Goal: Transaction & Acquisition: Purchase product/service

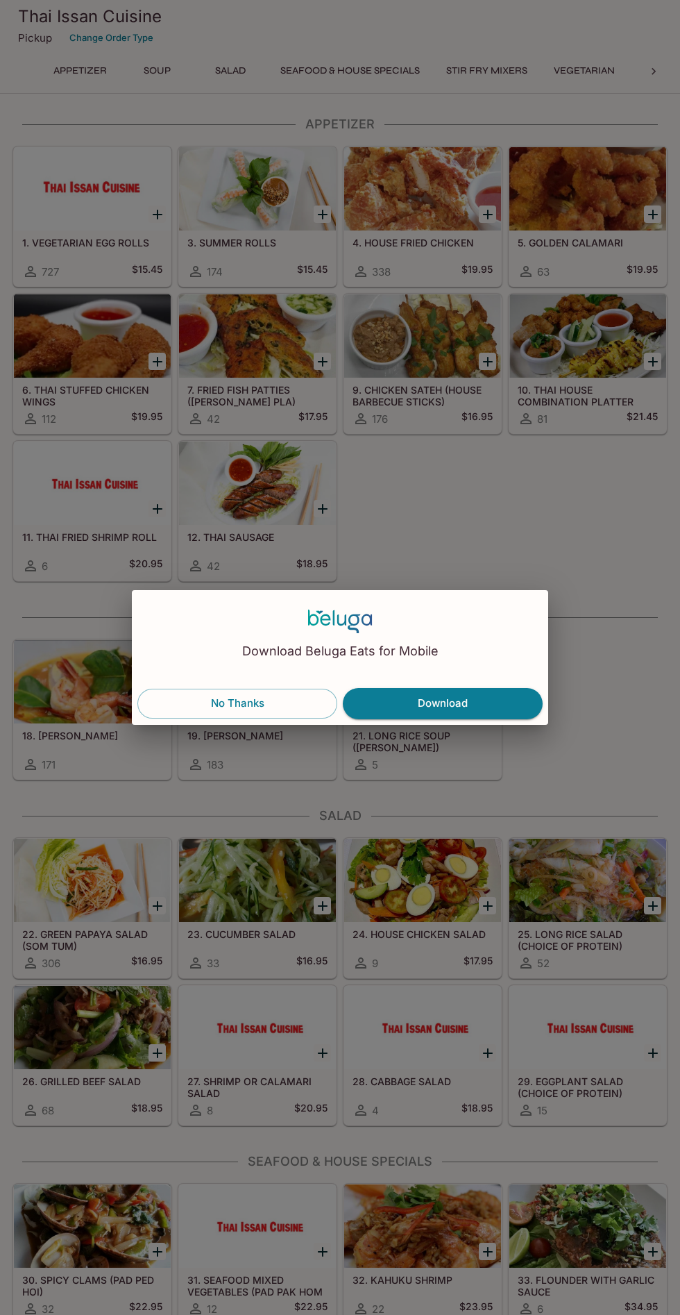
click at [294, 696] on button "No Thanks" at bounding box center [237, 703] width 200 height 29
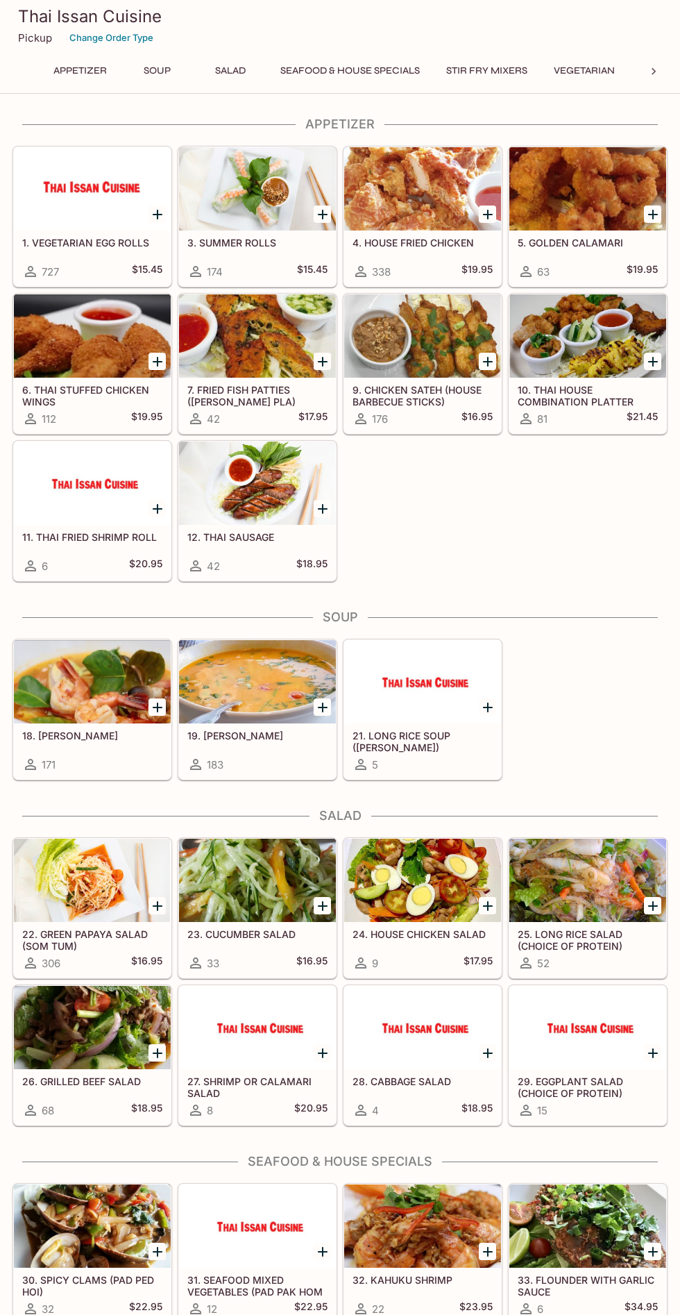
click at [654, 72] on icon at bounding box center [654, 72] width 14 height 14
click at [317, 72] on button "Noodles" at bounding box center [304, 70] width 62 height 19
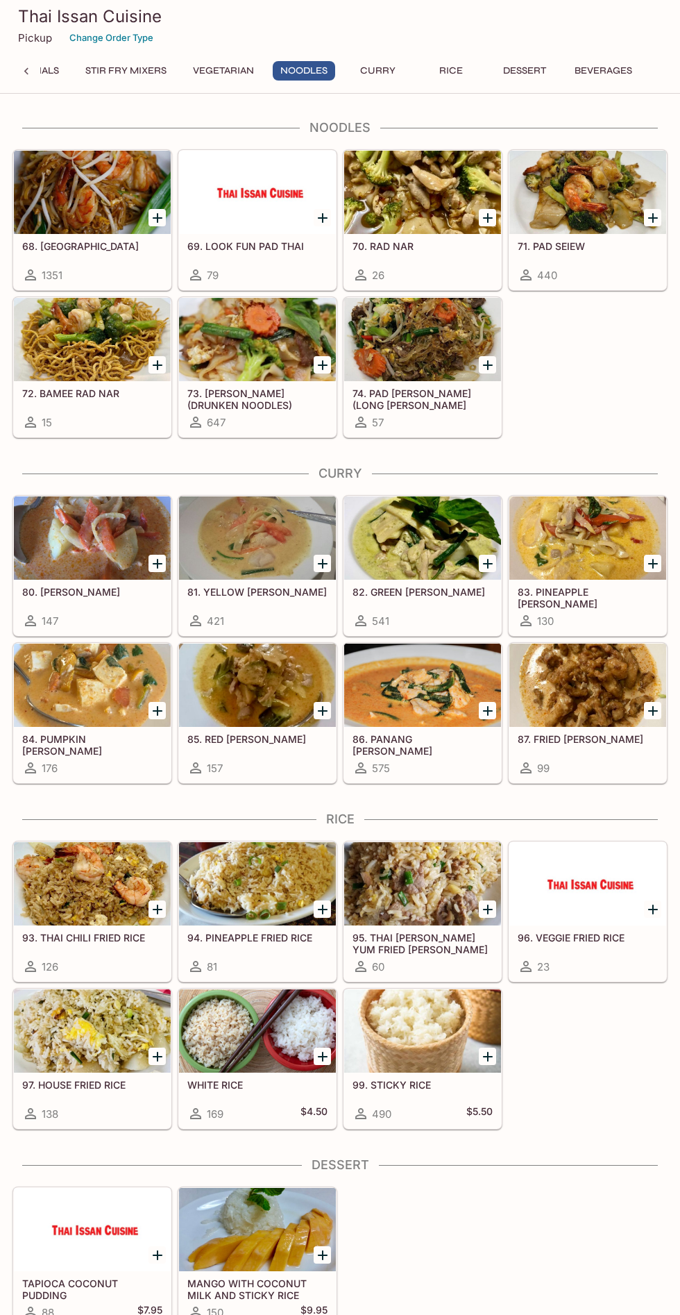
scroll to position [2368, 0]
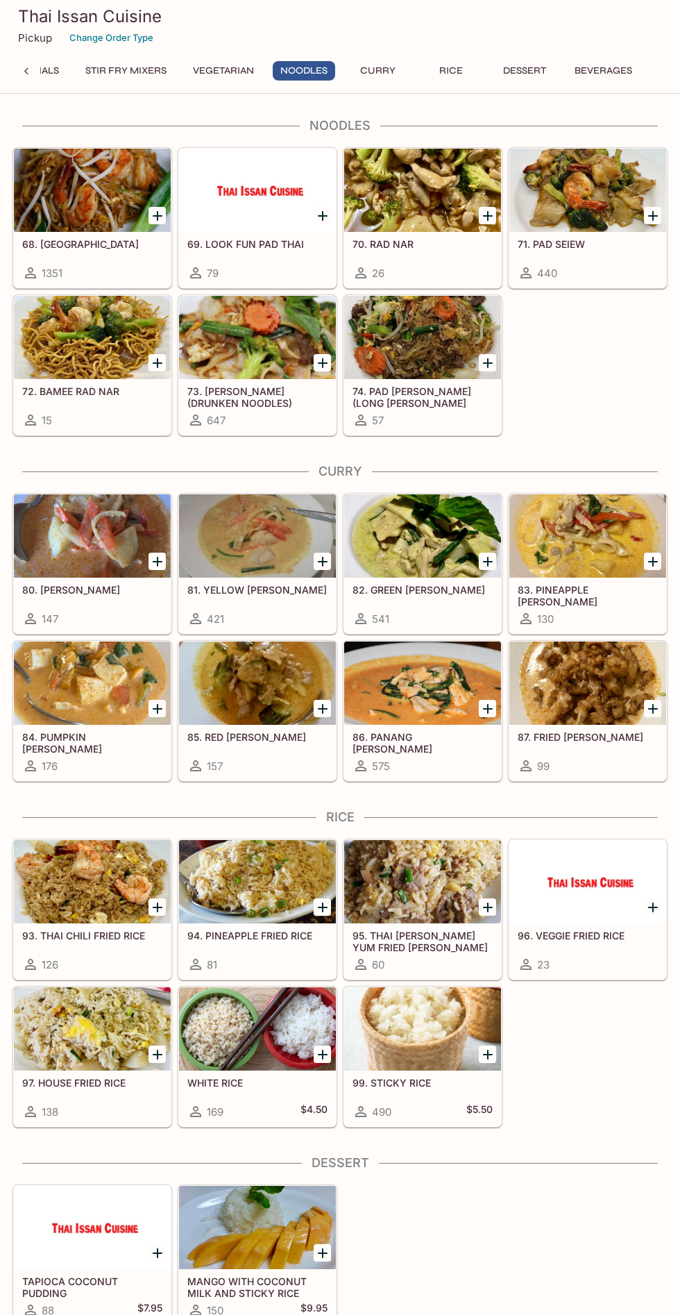
click at [59, 254] on div "68. PAD THAI 1351" at bounding box center [92, 260] width 157 height 56
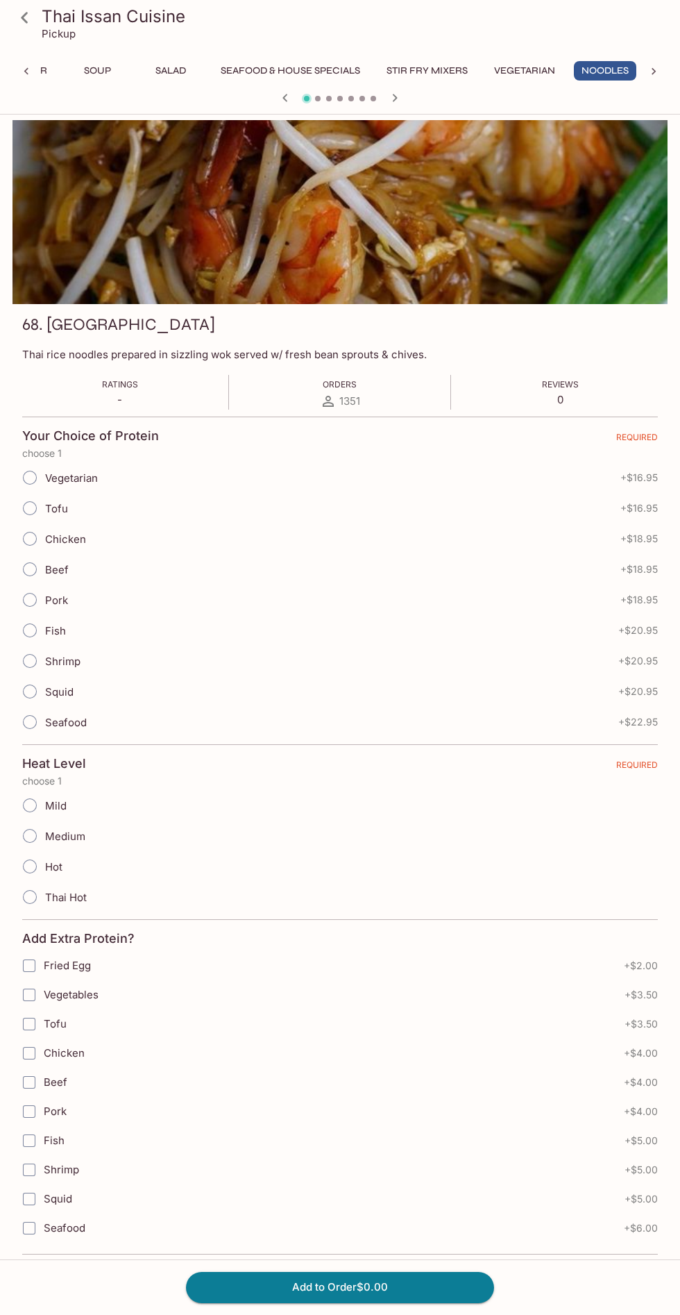
scroll to position [0, 61]
click at [29, 542] on input "Chicken" at bounding box center [29, 538] width 29 height 29
radio input "true"
click at [22, 808] on input "Mild" at bounding box center [29, 805] width 29 height 29
radio input "true"
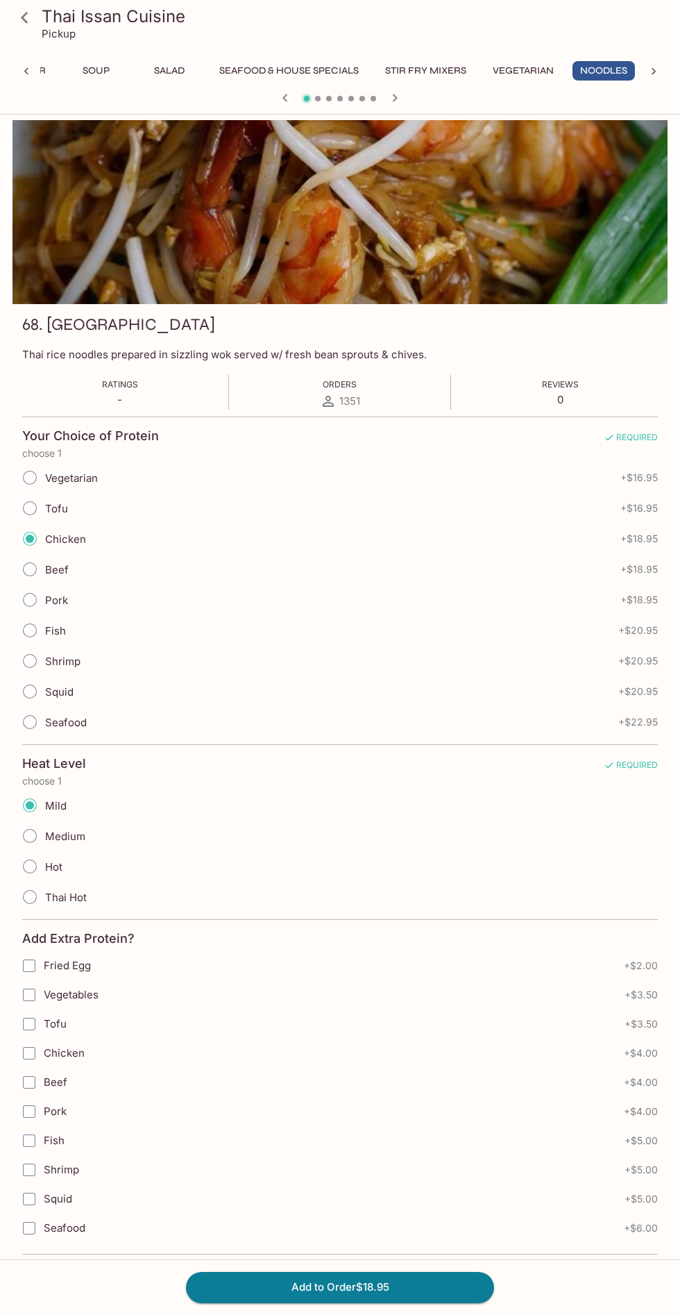
scroll to position [70, 0]
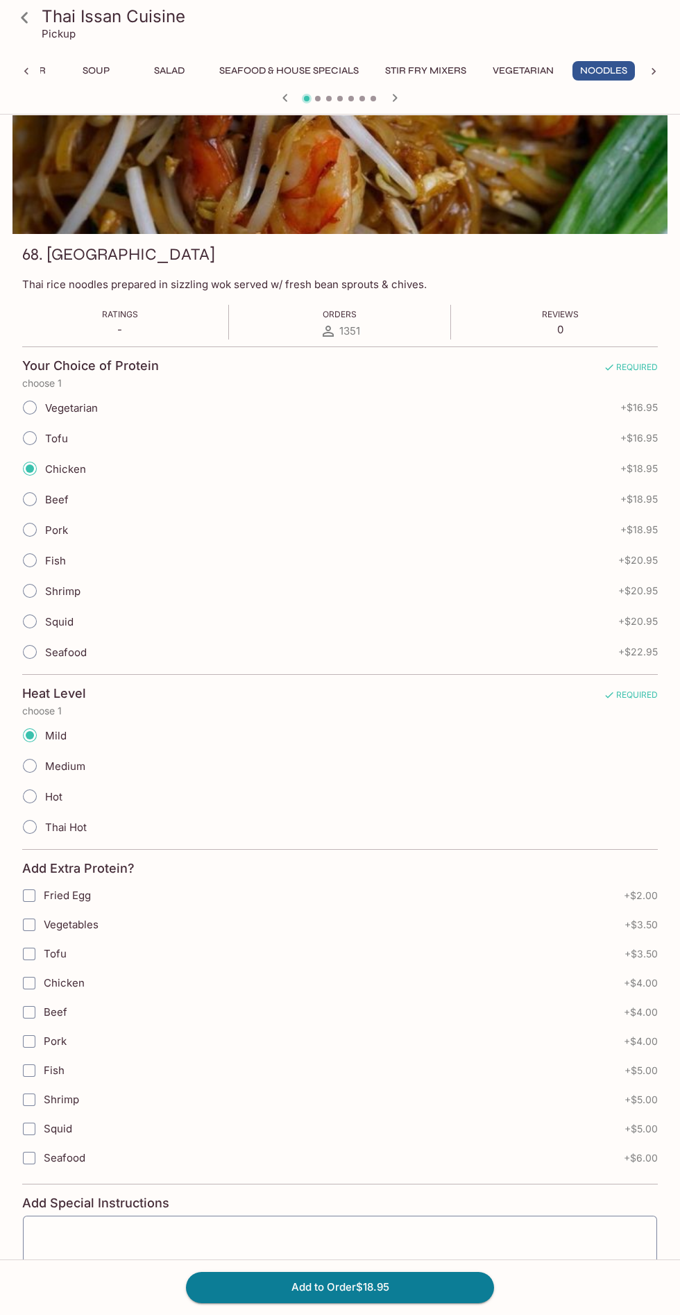
click at [228, 1303] on button "Add to Order $18.95" at bounding box center [340, 1287] width 308 height 31
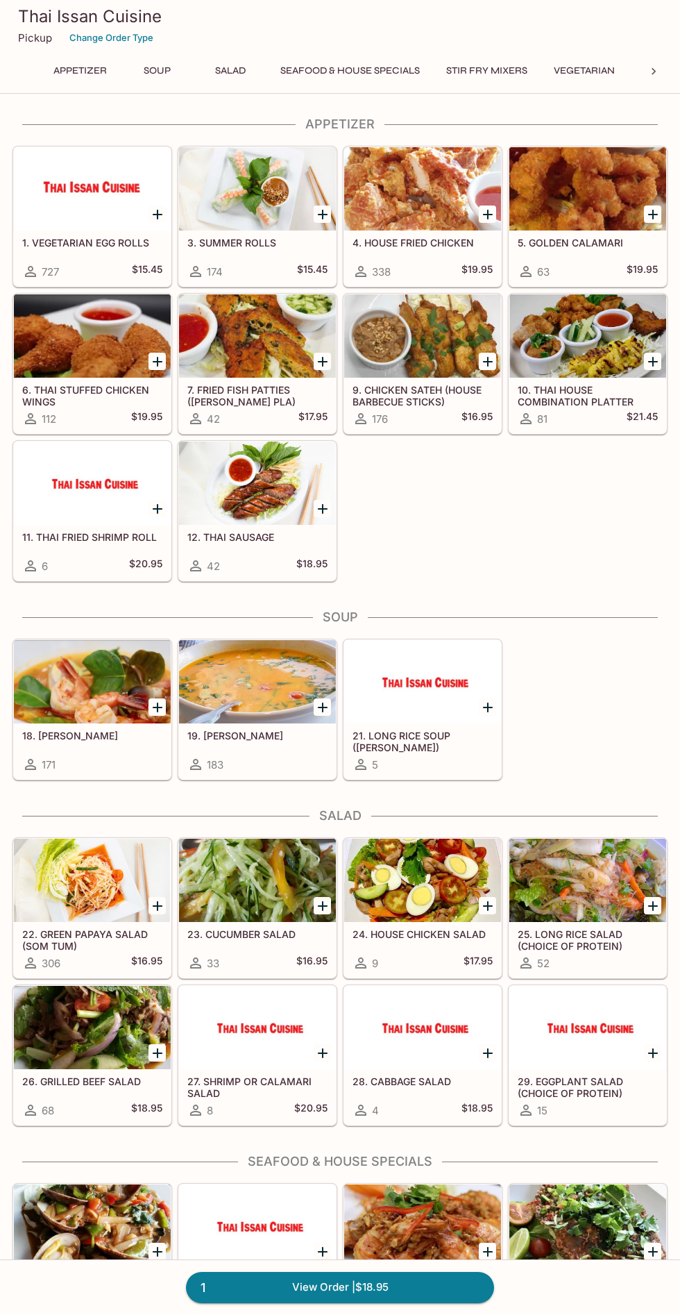
click at [258, 1303] on link "1 View Order | $18.95" at bounding box center [340, 1287] width 308 height 31
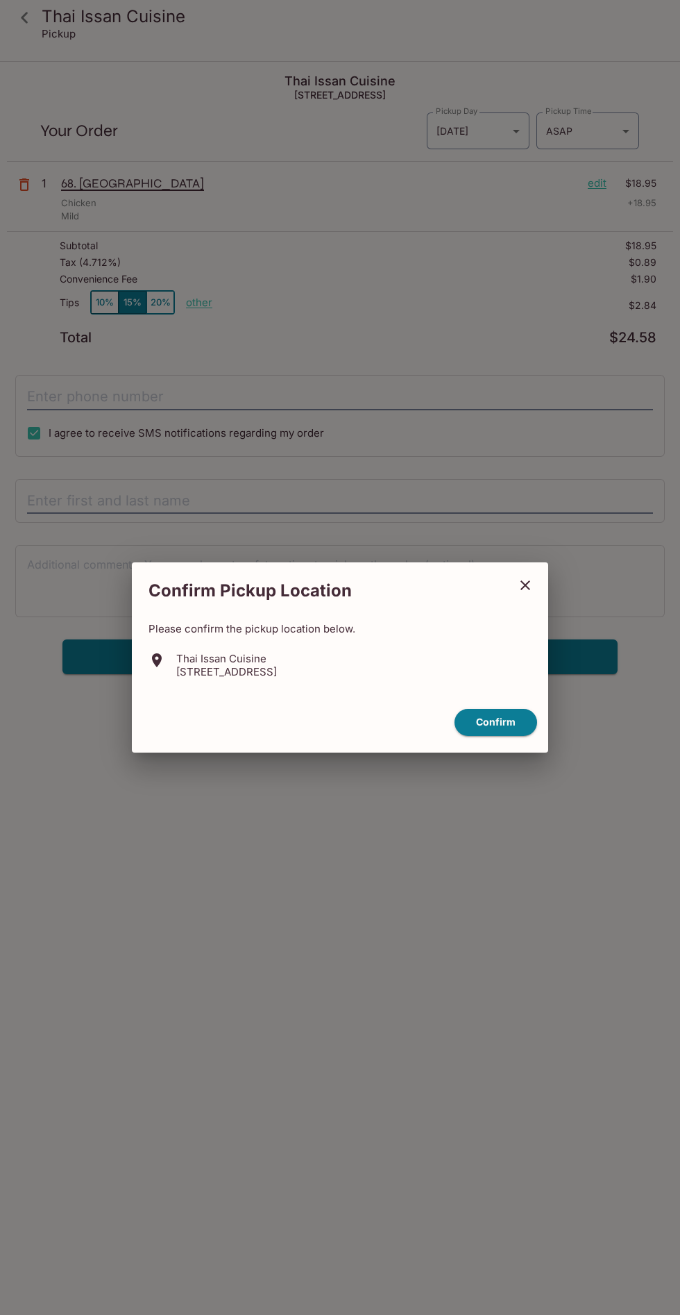
click at [510, 736] on button "Confirm" at bounding box center [496, 722] width 83 height 27
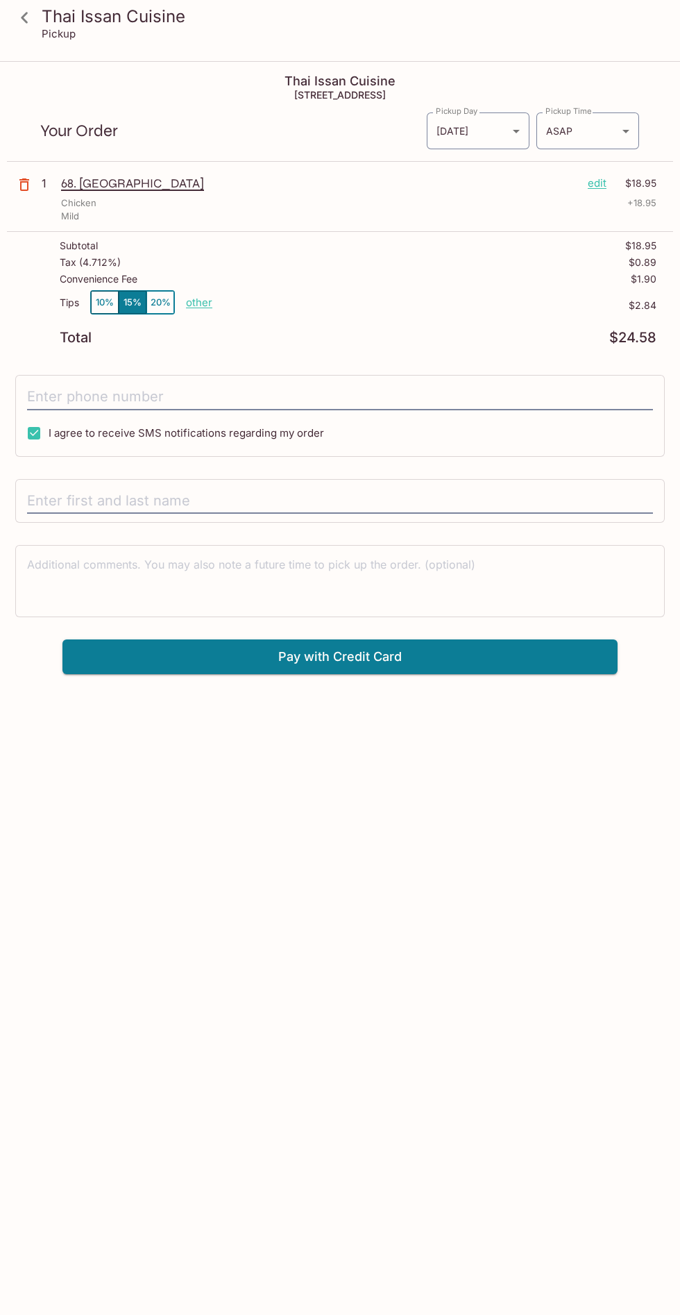
click at [517, 139] on body "Thai Issan Cuisine Pickup Thai Issan Cuisine [STREET_ADDRESS] Your Order Pickup…" at bounding box center [340, 719] width 680 height 1315
click at [617, 123] on div at bounding box center [340, 657] width 680 height 1315
click at [621, 131] on body "Thai Issan Cuisine Pickup Thai Issan Cuisine [STREET_ADDRESS] Your Order Pickup…" at bounding box center [340, 719] width 680 height 1315
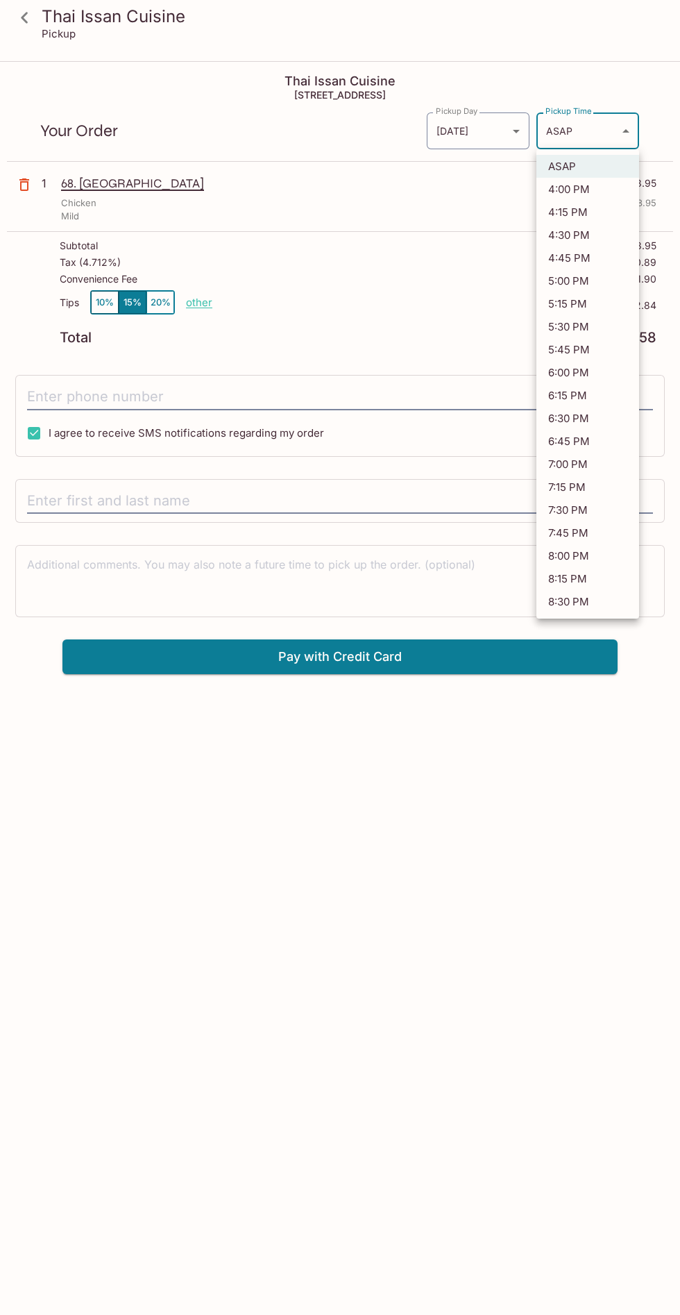
click at [430, 328] on div at bounding box center [340, 657] width 680 height 1315
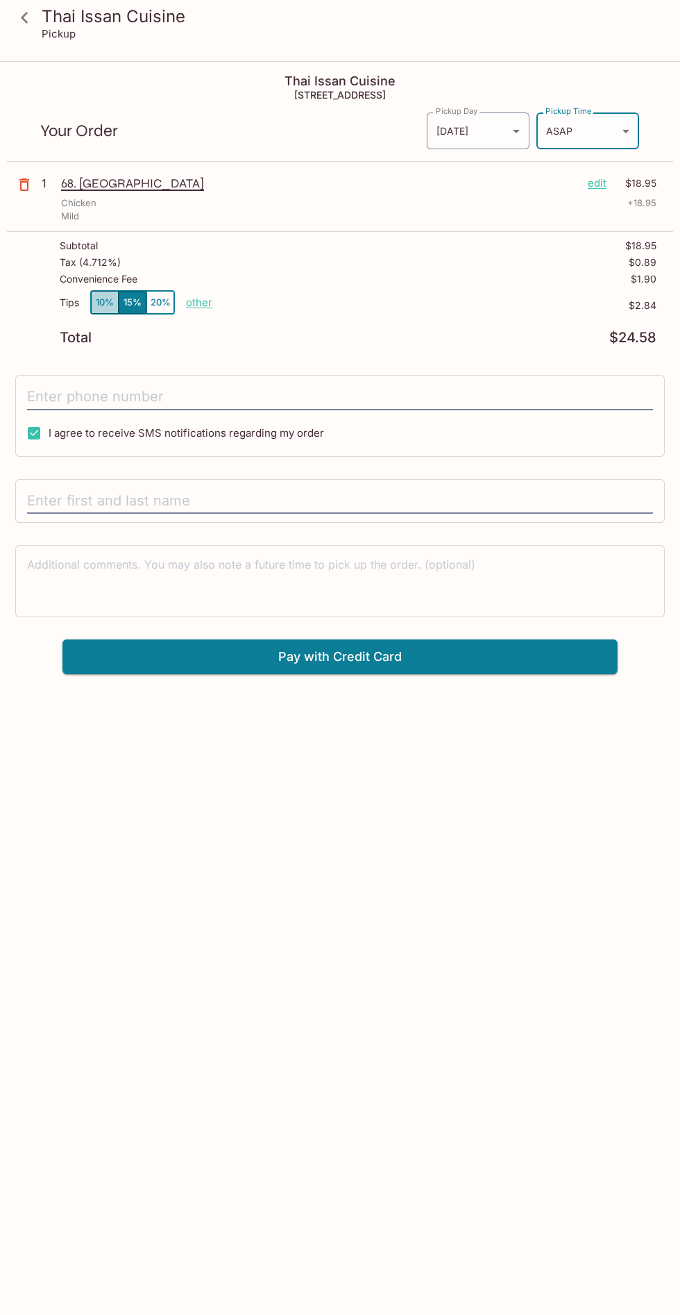
click at [99, 303] on button "10%" at bounding box center [105, 302] width 28 height 23
click at [610, 142] on body "Thai Issan Cuisine Pickup Thai Issan Cuisine [STREET_ADDRESS] Your Order Pickup…" at bounding box center [340, 719] width 680 height 1315
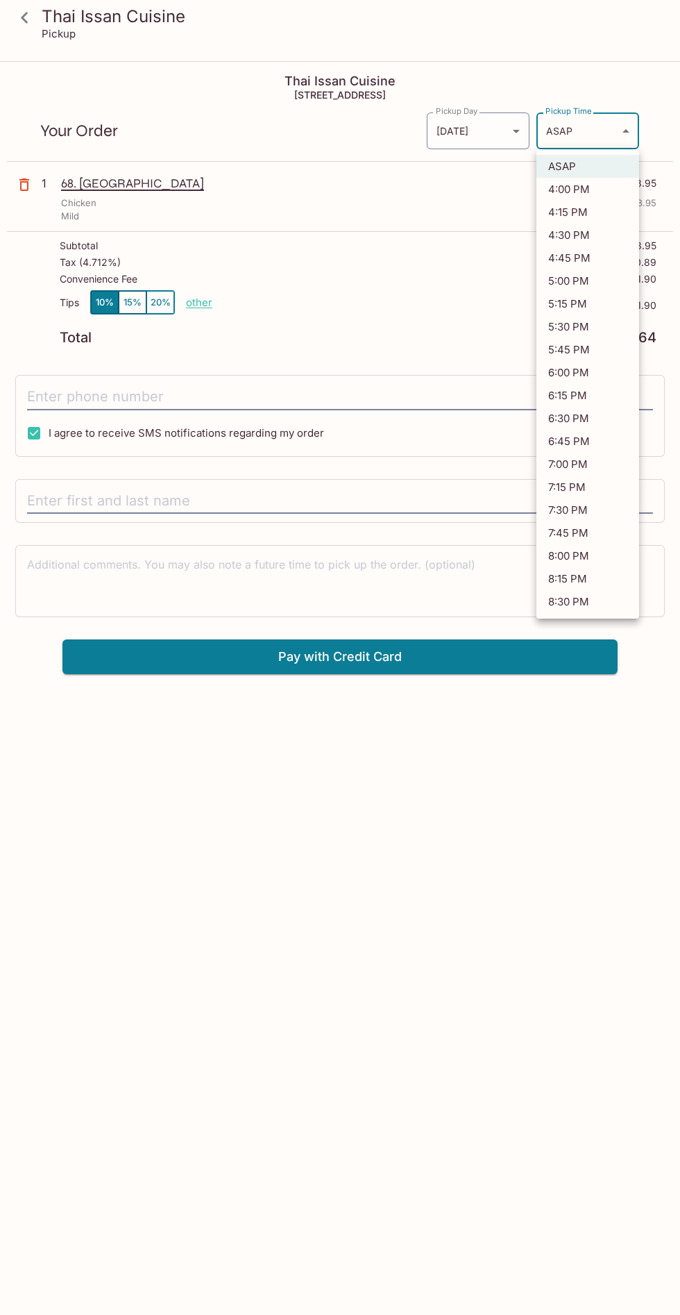
click at [583, 250] on li "4:45 PM" at bounding box center [588, 258] width 103 height 23
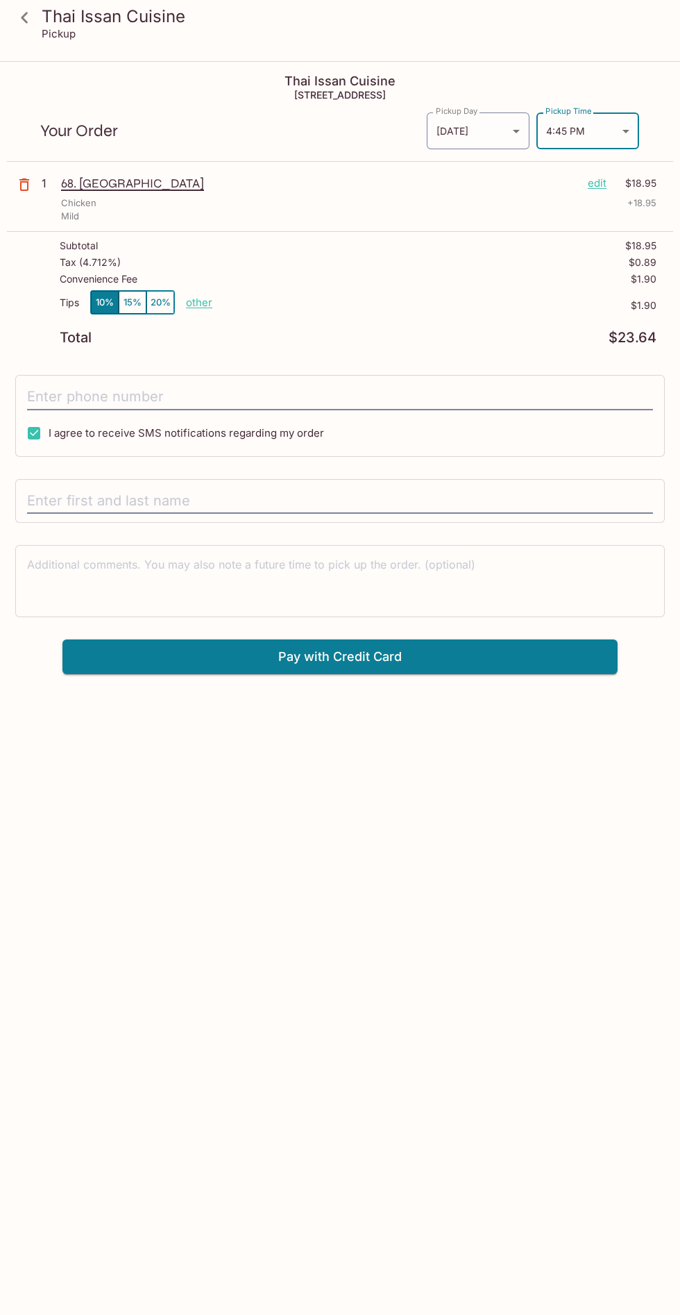
click at [618, 135] on body "Thai Issan Cuisine Pickup Thai Issan Cuisine [STREET_ADDRESS] Your Order Pickup…" at bounding box center [340, 719] width 680 height 1315
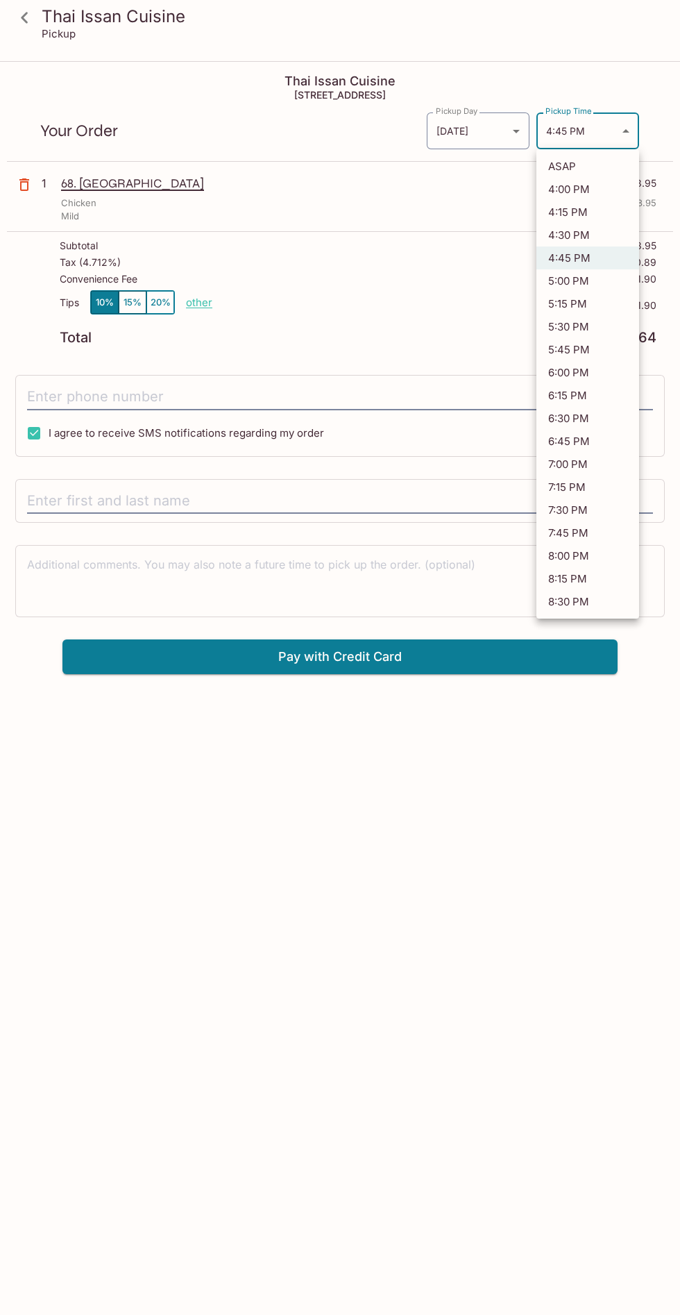
click at [585, 237] on li "4:30 PM" at bounding box center [588, 235] width 103 height 23
type input "[DATE]T02:30:46.000000Z"
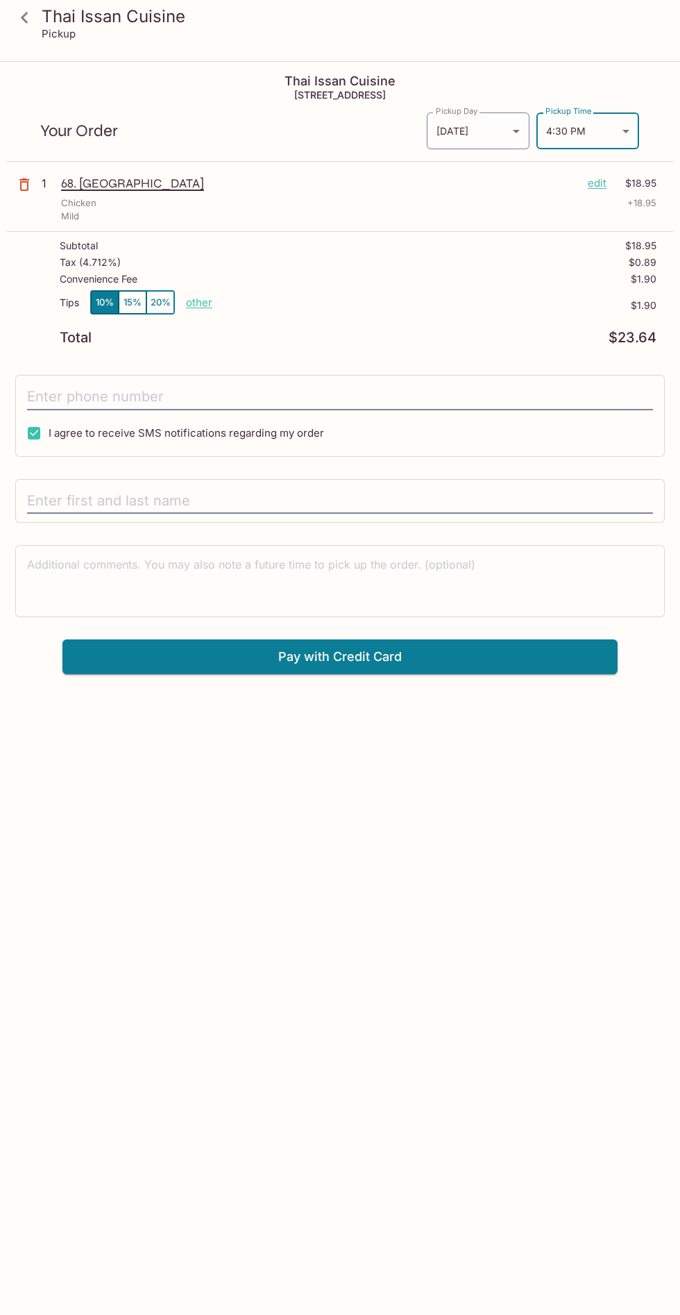
click at [401, 395] on input "tel" at bounding box center [340, 397] width 626 height 26
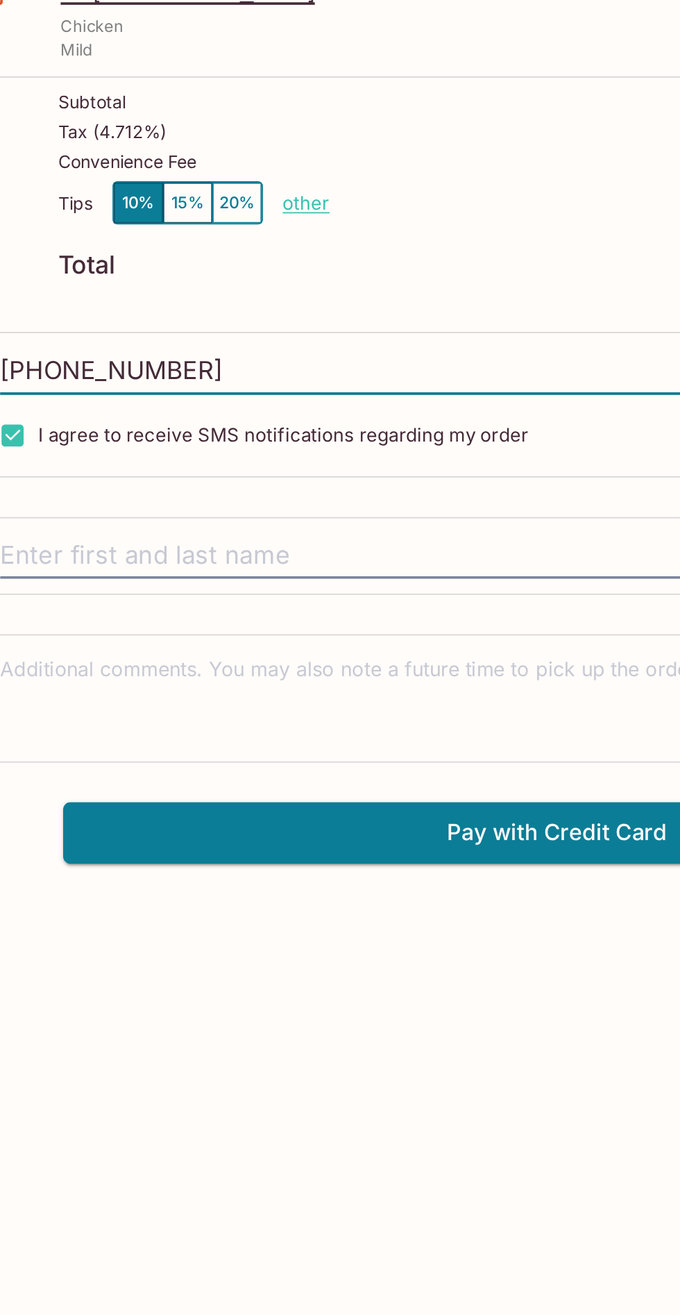
type input "[PHONE_NUMBER]"
click at [276, 503] on input "text" at bounding box center [340, 501] width 626 height 26
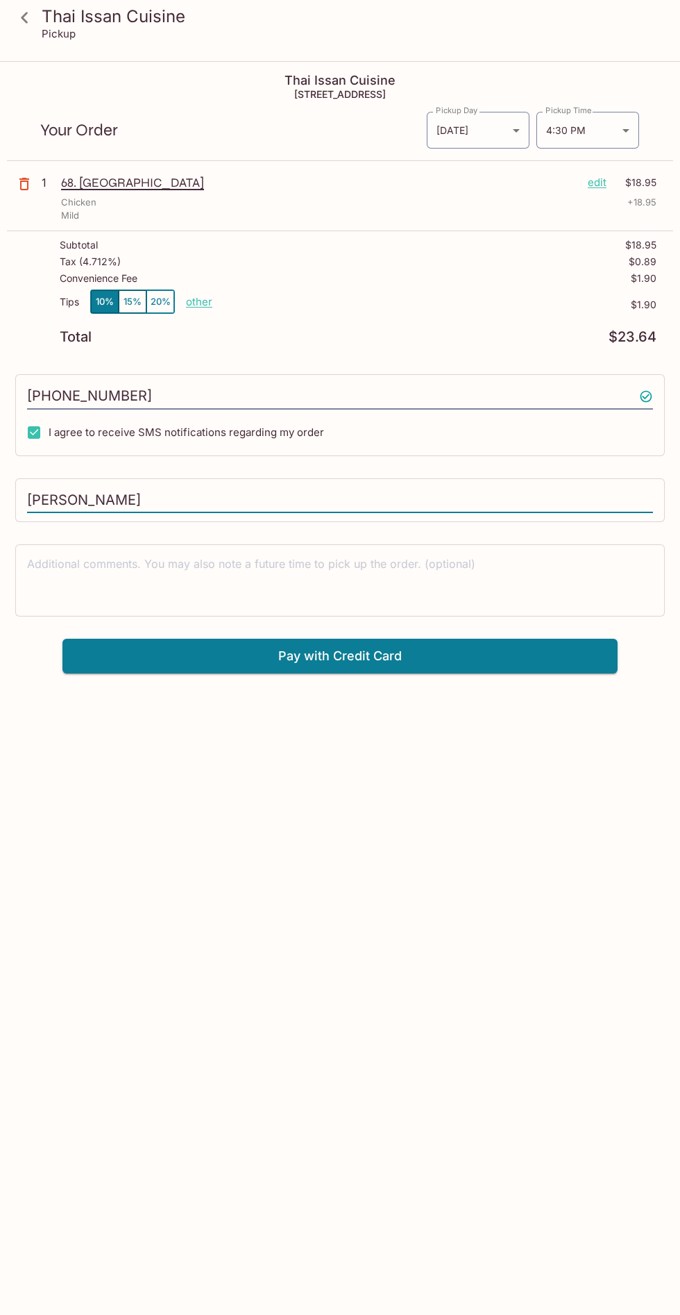
scroll to position [1, 0]
type input "[PERSON_NAME]"
click at [508, 669] on button "Pay with Credit Card" at bounding box center [340, 655] width 556 height 35
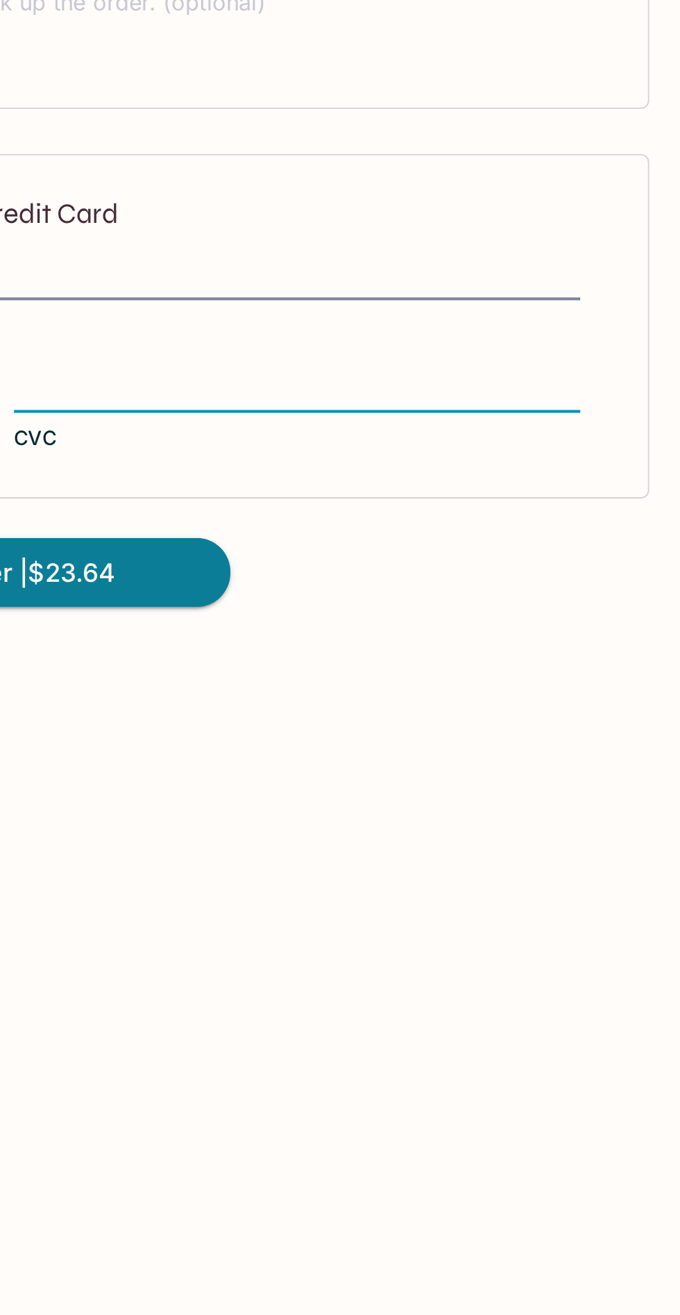
scroll to position [0, 0]
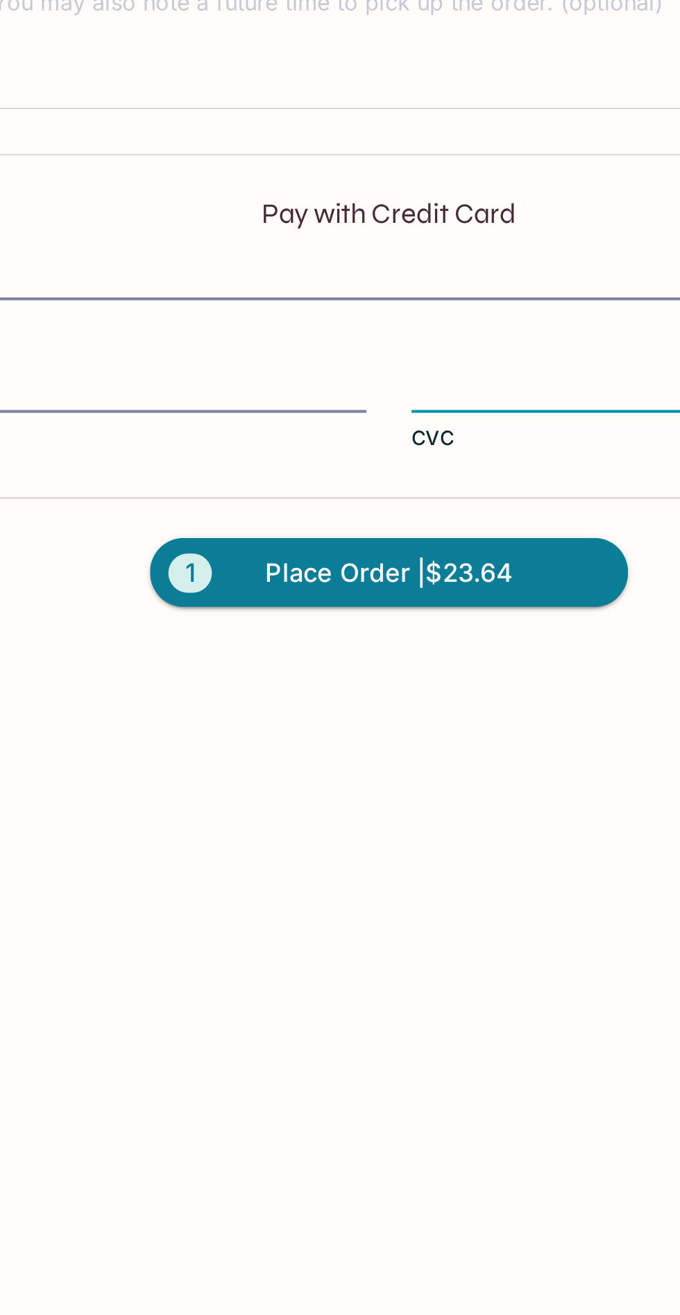
click at [410, 854] on button "1 Place Order | $23.64" at bounding box center [340, 846] width 236 height 35
